Goal: Information Seeking & Learning: Learn about a topic

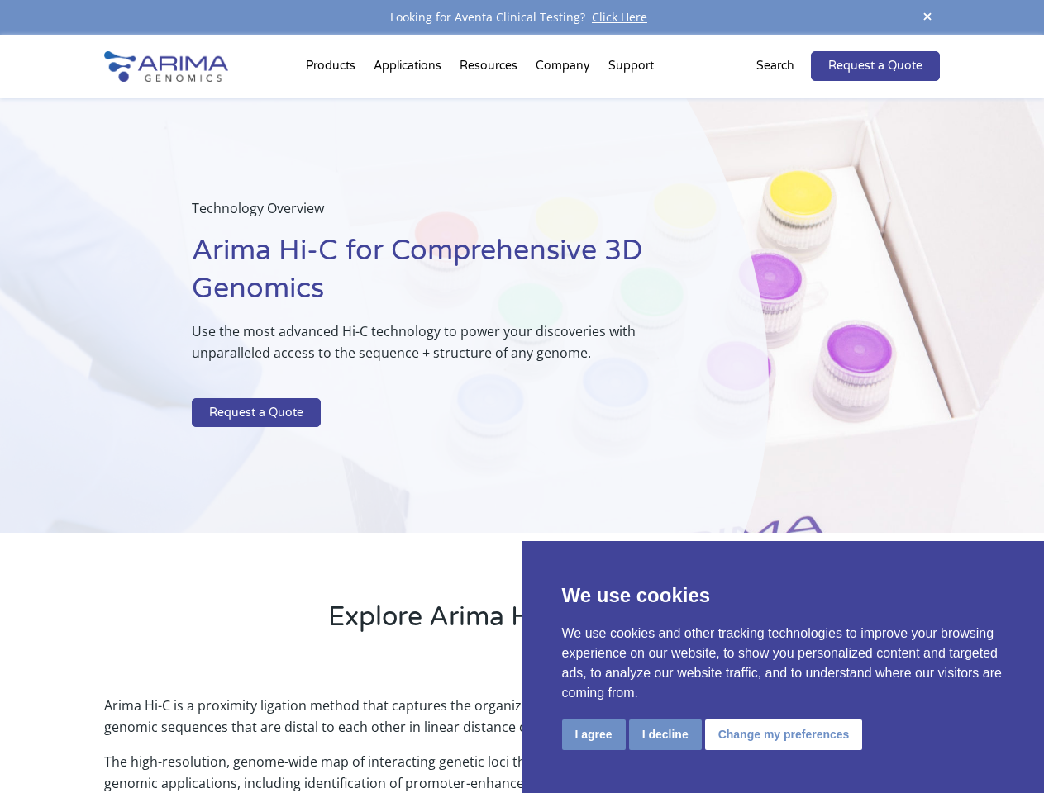
click at [521, 397] on p at bounding box center [438, 387] width 493 height 21
click at [593, 735] on button "I agree" at bounding box center [594, 735] width 64 height 31
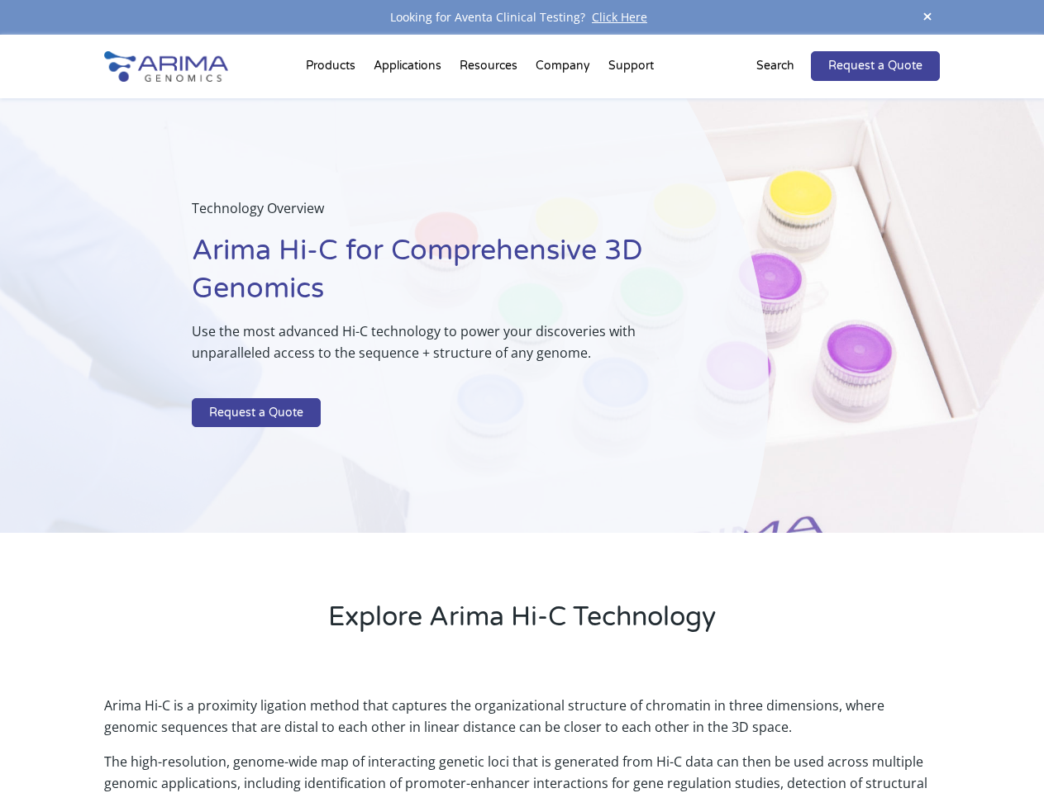
click at [664, 735] on p "Arima Hi-C is a proximity ligation method that captures the organizational stru…" at bounding box center [521, 723] width 835 height 56
click at [781, 735] on p "Arima Hi-C is a proximity ligation method that captures the organizational stru…" at bounding box center [521, 723] width 835 height 56
click at [927, 17] on span at bounding box center [927, 18] width 25 height 22
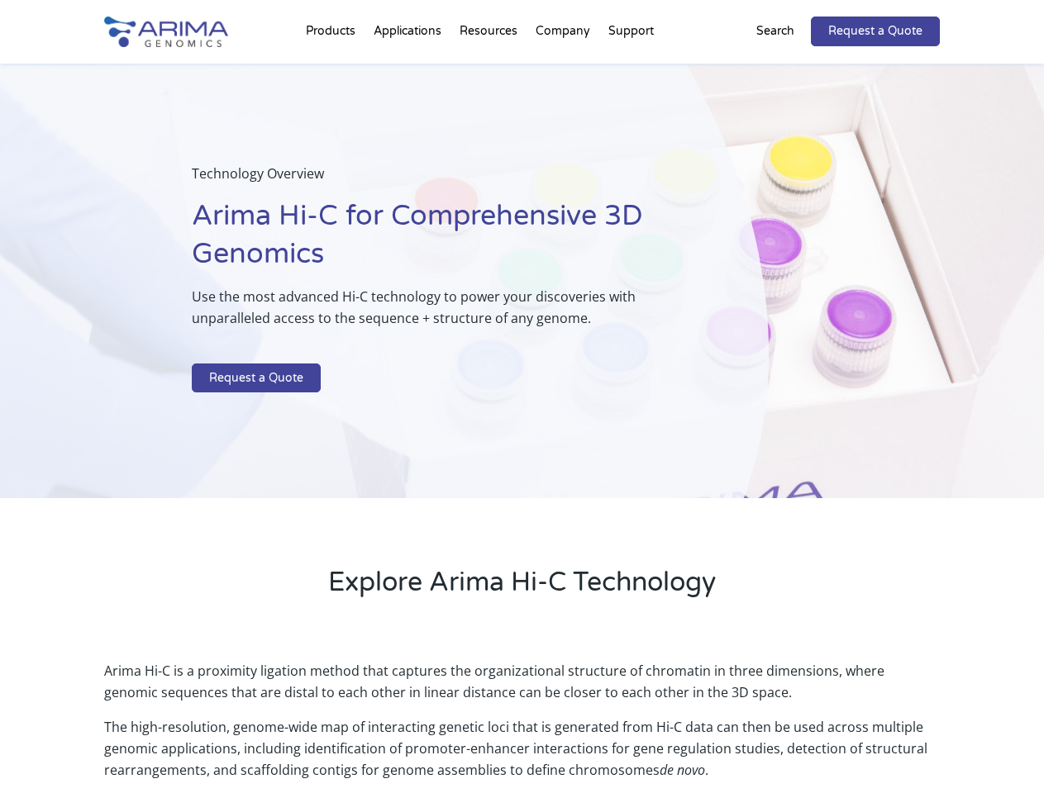
click at [521, 414] on div "Technology Overview Arima Hi-C for Comprehensive 3D Genomics Use the most advan…" at bounding box center [384, 281] width 768 height 435
click at [333, 69] on div "Technology Overview Arima Hi-C for Comprehensive 3D Genomics Use the most advan…" at bounding box center [384, 281] width 768 height 435
click at [490, 69] on div "Technology Overview Arima Hi-C for Comprehensive 3D Genomics Use the most advan…" at bounding box center [384, 281] width 768 height 435
click at [564, 69] on div "Technology Overview Arima Hi-C for Comprehensive 3D Genomics Use the most advan…" at bounding box center [384, 281] width 768 height 435
click at [630, 69] on div "Technology Overview Arima Hi-C for Comprehensive 3D Genomics Use the most advan…" at bounding box center [384, 281] width 768 height 435
